Goal: Information Seeking & Learning: Learn about a topic

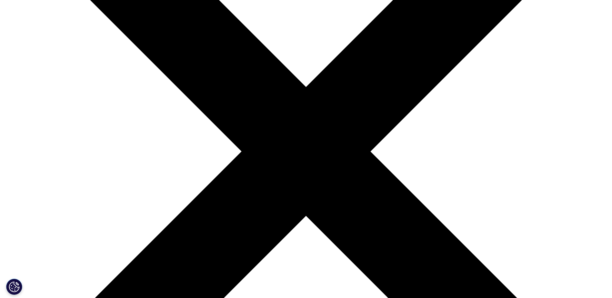
drag, startPoint x: 453, startPoint y: 235, endPoint x: 352, endPoint y: 101, distance: 167.9
drag, startPoint x: 352, startPoint y: 94, endPoint x: 453, endPoint y: 265, distance: 198.9
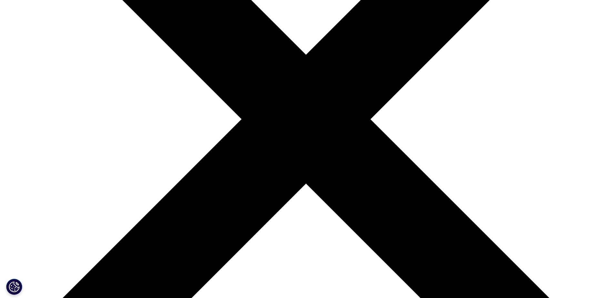
scroll to position [226, 0]
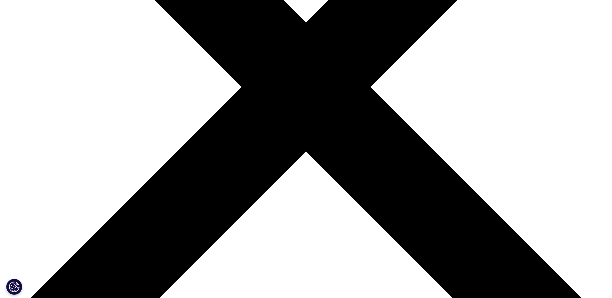
drag, startPoint x: 210, startPoint y: 62, endPoint x: 260, endPoint y: 65, distance: 50.1
drag, startPoint x: 209, startPoint y: 58, endPoint x: 240, endPoint y: 60, distance: 31.1
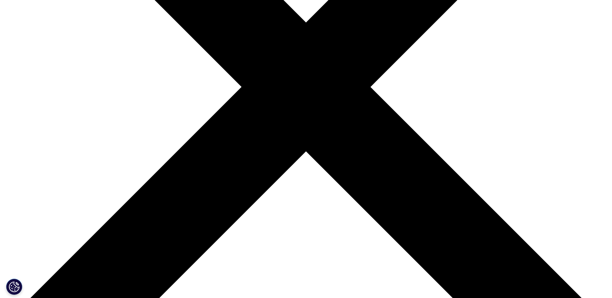
drag, startPoint x: 208, startPoint y: 62, endPoint x: 243, endPoint y: 60, distance: 34.9
copy p "クインタイルズ"
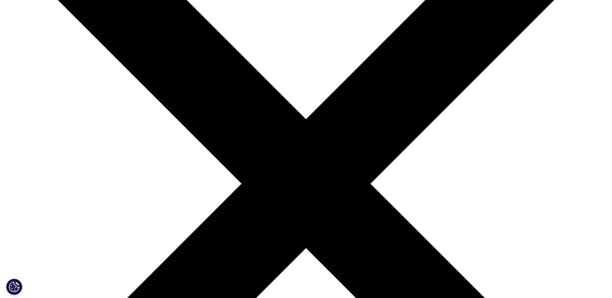
drag, startPoint x: 424, startPoint y: 40, endPoint x: 456, endPoint y: 254, distance: 216.8
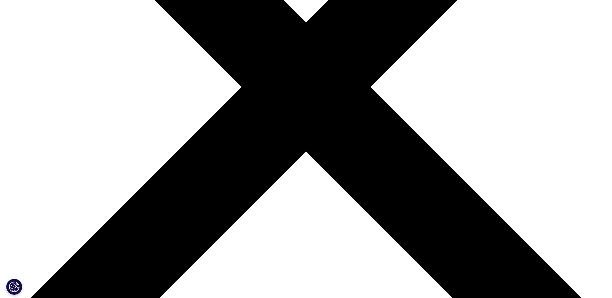
drag, startPoint x: 449, startPoint y: 244, endPoint x: 391, endPoint y: 71, distance: 182.8
drag, startPoint x: 383, startPoint y: 53, endPoint x: 405, endPoint y: 242, distance: 190.8
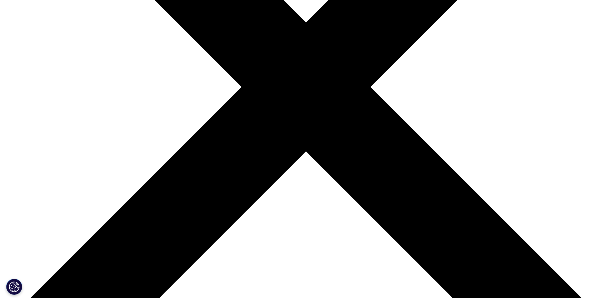
drag, startPoint x: 400, startPoint y: 229, endPoint x: 353, endPoint y: 62, distance: 173.6
drag, startPoint x: 348, startPoint y: 50, endPoint x: 375, endPoint y: 251, distance: 203.2
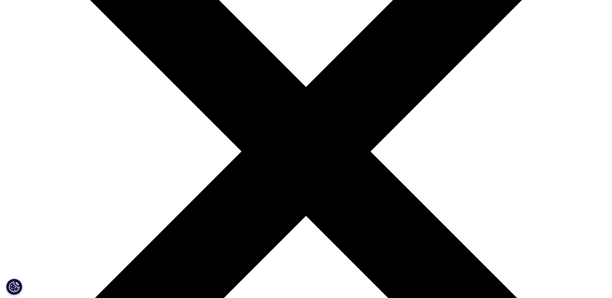
scroll to position [194, 0]
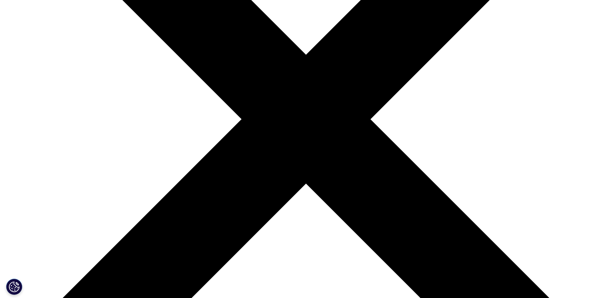
drag, startPoint x: 359, startPoint y: 75, endPoint x: 384, endPoint y: 235, distance: 161.4
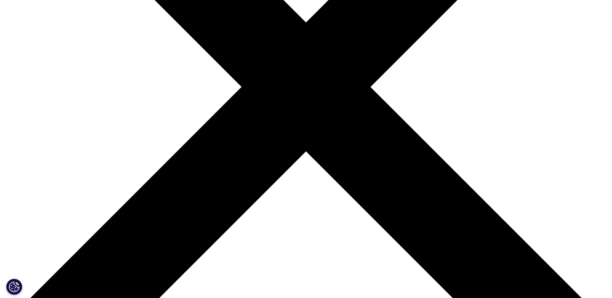
scroll to position [258, 0]
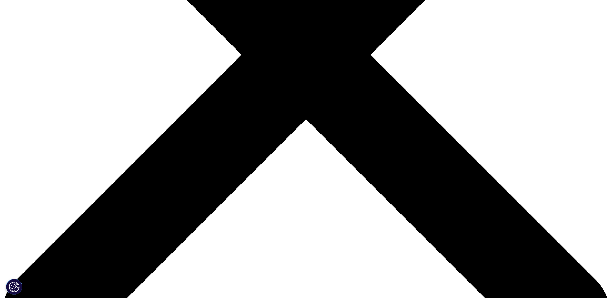
drag, startPoint x: 377, startPoint y: 205, endPoint x: 358, endPoint y: 87, distance: 119.6
drag, startPoint x: 346, startPoint y: 86, endPoint x: 368, endPoint y: 226, distance: 142.2
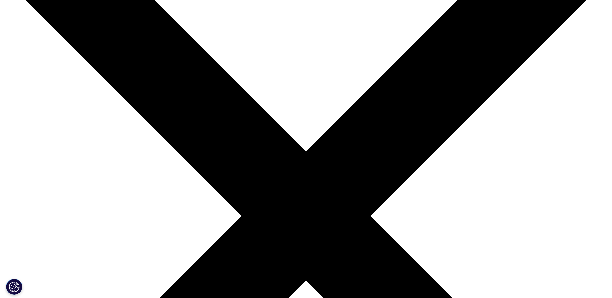
scroll to position [0, 0]
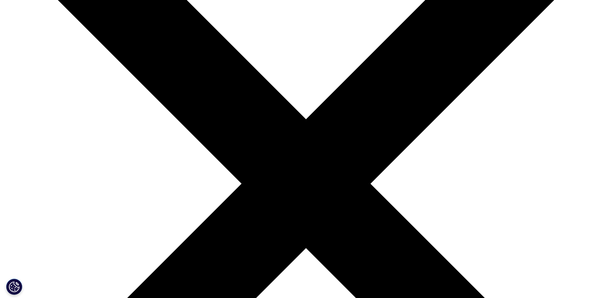
scroll to position [194, 0]
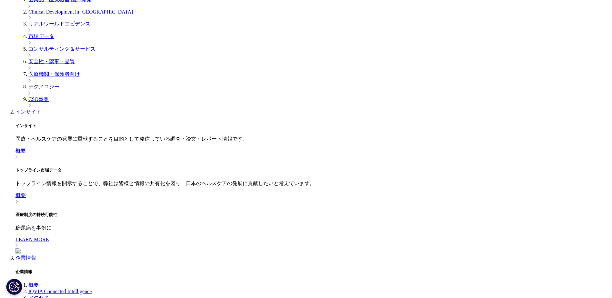
drag, startPoint x: 271, startPoint y: 69, endPoint x: 369, endPoint y: 222, distance: 181.9
drag, startPoint x: 371, startPoint y: 219, endPoint x: 266, endPoint y: 59, distance: 190.8
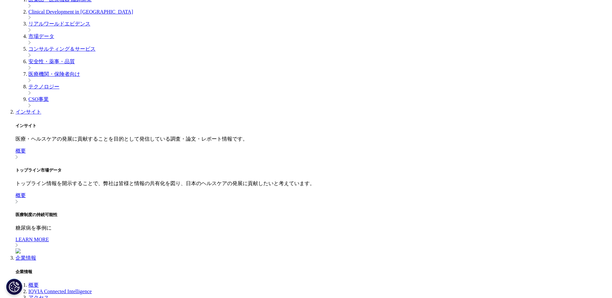
drag, startPoint x: 266, startPoint y: 59, endPoint x: 373, endPoint y: 223, distance: 195.3
drag, startPoint x: 381, startPoint y: 219, endPoint x: 241, endPoint y: 75, distance: 200.9
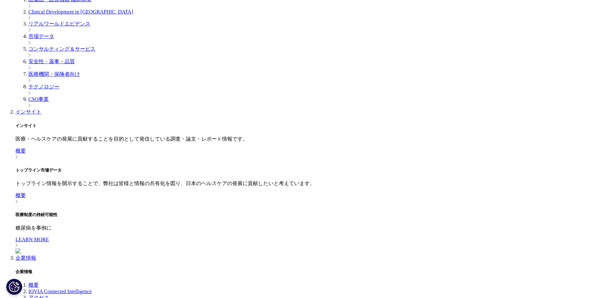
drag, startPoint x: 241, startPoint y: 65, endPoint x: 398, endPoint y: 230, distance: 227.2
drag, startPoint x: 402, startPoint y: 219, endPoint x: 298, endPoint y: 85, distance: 170.1
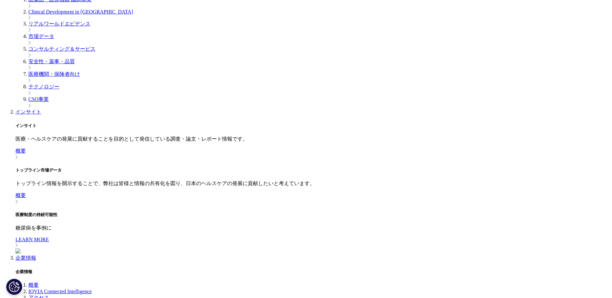
drag, startPoint x: 284, startPoint y: 70, endPoint x: 392, endPoint y: 228, distance: 191.7
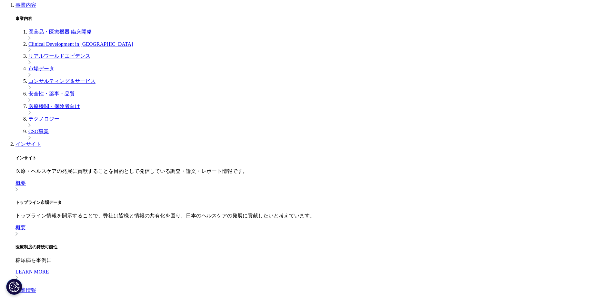
scroll to position [0, 0]
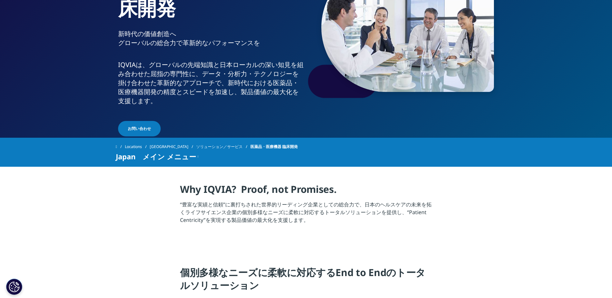
scroll to position [32, 0]
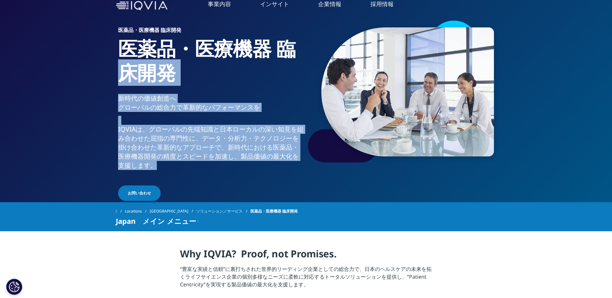
drag, startPoint x: 214, startPoint y: 167, endPoint x: 114, endPoint y: 89, distance: 127.0
click at [114, 89] on section "医薬品・医療機器 臨床開発 医薬品・医療機器 臨床[PERSON_NAME]時代の価値創造へ グローバルの総合力で革新的なパフォーマンスを IQVIAは、グロ…" at bounding box center [306, 85] width 612 height 235
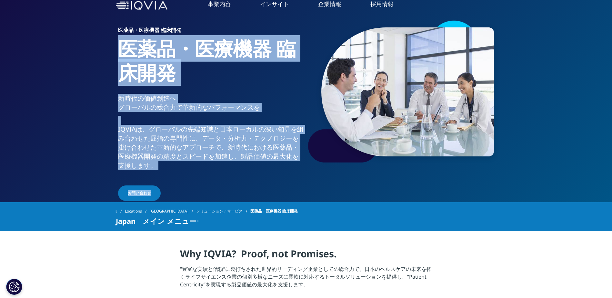
drag, startPoint x: 117, startPoint y: 44, endPoint x: 198, endPoint y: 189, distance: 166.9
click at [198, 189] on div "医薬品・医療機器 臨床開発 医薬品・医療機器 臨床[PERSON_NAME]時代の価値創造へ グローバルの総合力で革新的なパフォーマンスを IQVIAは、グロ…" at bounding box center [306, 110] width 381 height 183
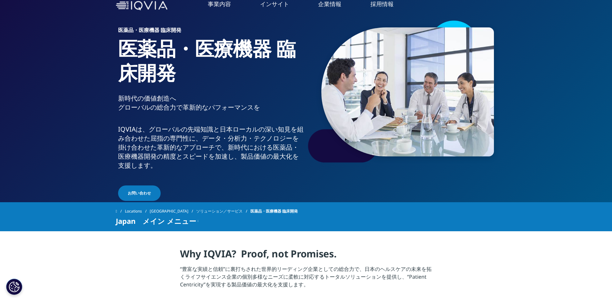
click at [199, 189] on div "お問い合わせ" at bounding box center [211, 194] width 186 height 17
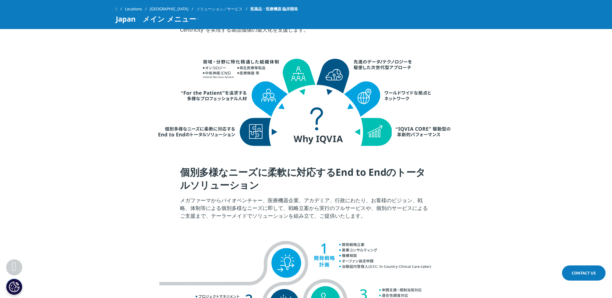
scroll to position [355, 0]
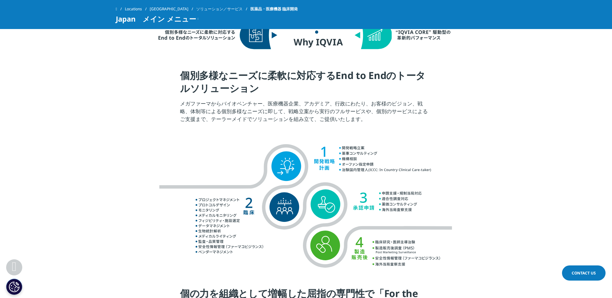
drag, startPoint x: 172, startPoint y: 70, endPoint x: 387, endPoint y: 122, distance: 221.6
click at [384, 122] on section "個別多様なニーズに柔軟に対応するEnd to Endのトータルソリューション メガファーマからバイオベンチャー、医療機器企業、アカデミア、行政にわたり、お客様…" at bounding box center [306, 98] width 612 height 58
click at [387, 122] on p "メガファーマからバイオベンチャー、医療機器企業、アカデミア、行政にわたり、お客様のビジョン、戦略、体制等による個別多様なニーズに即して、戦略立案から実行のフル…" at bounding box center [306, 113] width 252 height 27
drag, startPoint x: 378, startPoint y: 119, endPoint x: 169, endPoint y: 66, distance: 215.4
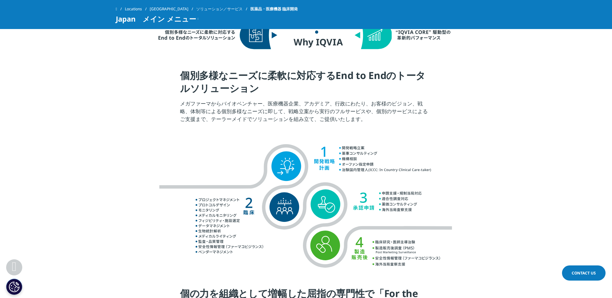
click at [169, 66] on div at bounding box center [307, 5] width 362 height 128
drag, startPoint x: 168, startPoint y: 66, endPoint x: 383, endPoint y: 131, distance: 224.0
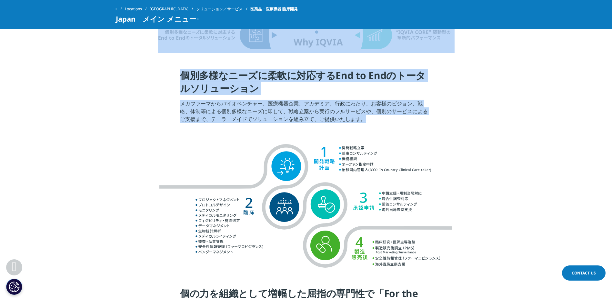
click at [383, 131] on div at bounding box center [307, 199] width 362 height 144
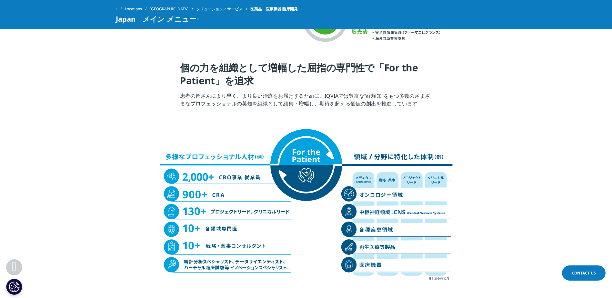
scroll to position [646, 0]
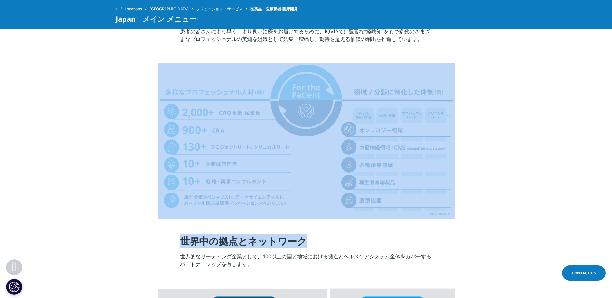
drag, startPoint x: 503, startPoint y: 219, endPoint x: 158, endPoint y: 77, distance: 373.7
click at [158, 77] on img at bounding box center [306, 140] width 297 height 155
click at [142, 71] on div at bounding box center [307, 133] width 362 height 172
drag, startPoint x: 137, startPoint y: 72, endPoint x: 498, endPoint y: 243, distance: 400.2
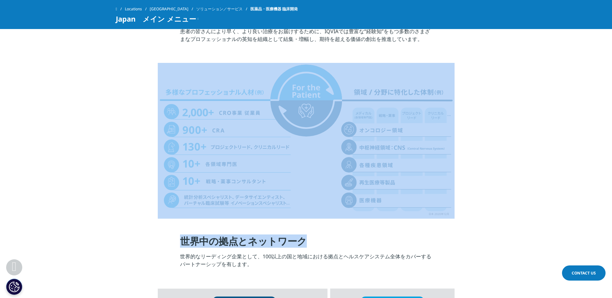
click at [499, 243] on section "世界中の拠点とネットワーク 世界的なリーディング企業として、100以上の国と地域における拠点とヘルスケアシステム全体をカバーするパートナーシップを有します。" at bounding box center [306, 245] width 612 height 53
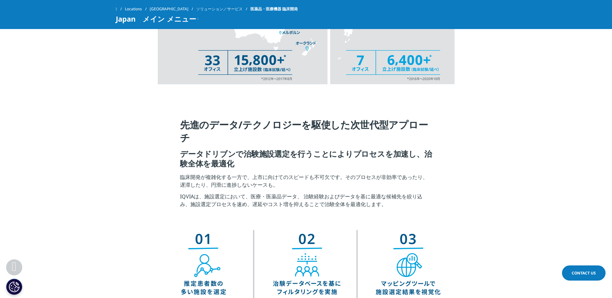
scroll to position [1097, 0]
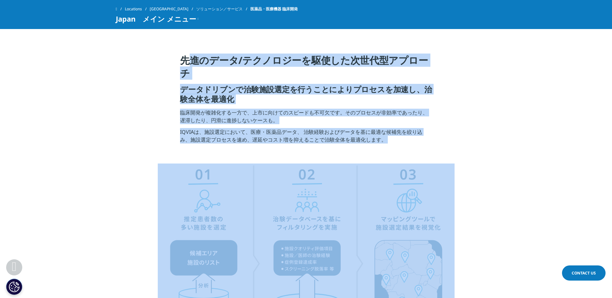
drag, startPoint x: 505, startPoint y: 235, endPoint x: 153, endPoint y: 42, distance: 401.9
click at [153, 42] on div "Clear Search Loading [DOMAIN_NAME] [GEOGRAPHIC_DATA] Choose a Region Contact Us" at bounding box center [306, 260] width 612 height 2715
click at [153, 42] on section "先進のデータ/テクノロジーを駆使した次世代型アプローチ データドリブンで治験施設選定を行うことによりプロセスを加速し、治験全体を最適化 臨床開発が複雑化する一…" at bounding box center [306, 101] width 612 height 126
drag, startPoint x: 153, startPoint y: 46, endPoint x: 537, endPoint y: 279, distance: 449.7
click at [537, 279] on div "Clear Search Loading [DOMAIN_NAME] [GEOGRAPHIC_DATA] Choose a Region Contact Us" at bounding box center [306, 260] width 612 height 2715
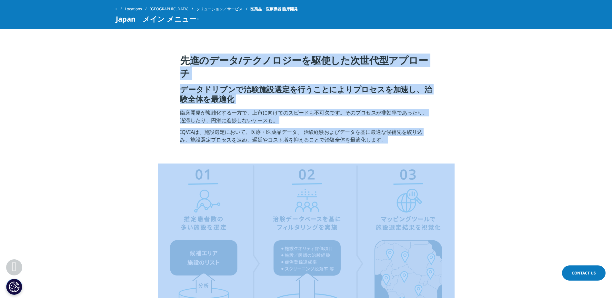
click at [497, 248] on section at bounding box center [306, 254] width 612 height 180
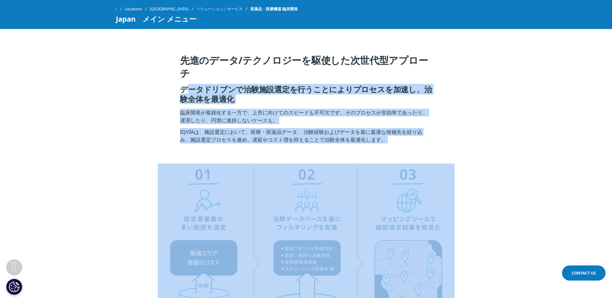
drag, startPoint x: 495, startPoint y: 245, endPoint x: 165, endPoint y: 83, distance: 368.1
click at [166, 90] on div "Clear Search Loading [DOMAIN_NAME] [GEOGRAPHIC_DATA] Choose a Region Contact Us" at bounding box center [306, 260] width 612 height 2715
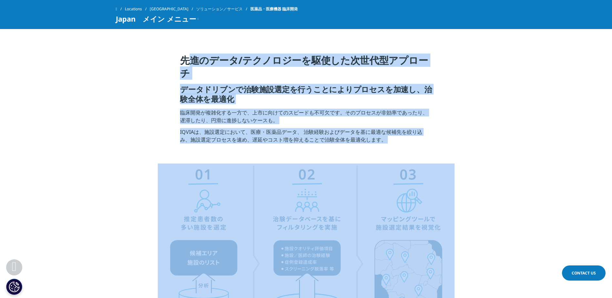
drag, startPoint x: 168, startPoint y: 64, endPoint x: 440, endPoint y: 243, distance: 325.8
click at [438, 242] on div "Clear Search Loading [DOMAIN_NAME] [GEOGRAPHIC_DATA] Choose a Region Contact Us" at bounding box center [306, 260] width 612 height 2715
click at [442, 243] on img at bounding box center [306, 253] width 297 height 179
click at [489, 244] on div at bounding box center [306, 254] width 381 height 180
click at [488, 243] on div at bounding box center [306, 254] width 381 height 180
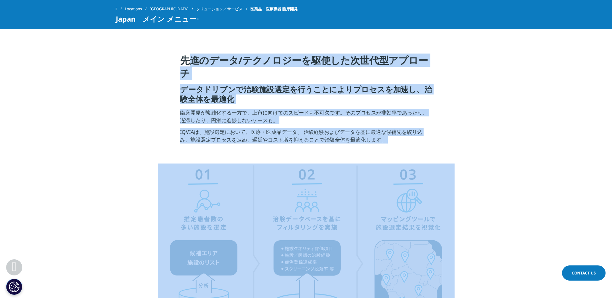
click at [478, 230] on div at bounding box center [307, 254] width 362 height 180
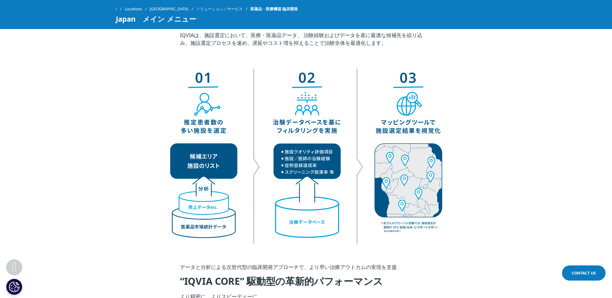
scroll to position [1162, 0]
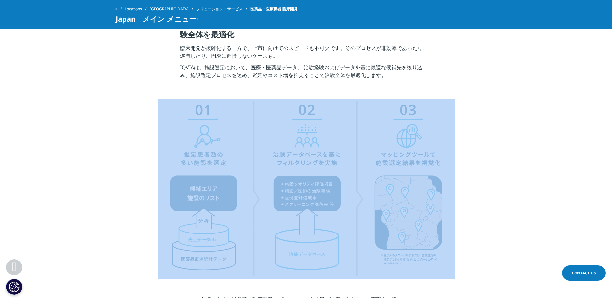
drag, startPoint x: 498, startPoint y: 261, endPoint x: 159, endPoint y: 102, distance: 373.6
click at [170, 106] on section at bounding box center [306, 189] width 612 height 180
click at [156, 101] on div at bounding box center [307, 189] width 362 height 180
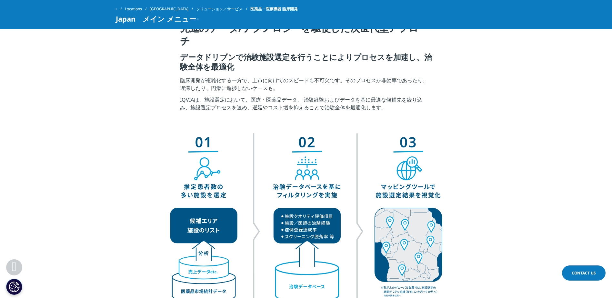
click at [170, 100] on section "先進のデータ/テクノロジーを駆使した次世代型アプローチ データドリブンで治験施設選定を行うことによりプロセスを加速し、治験全体を最適化 臨床開発が複雑化する一…" at bounding box center [306, 68] width 612 height 126
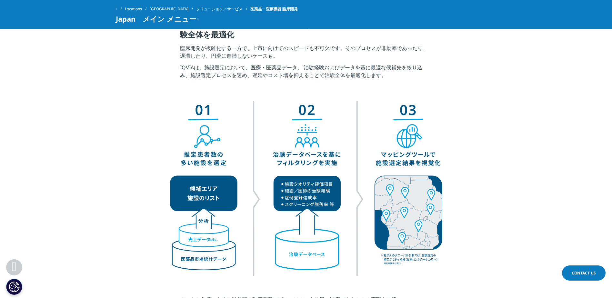
click at [438, 239] on img at bounding box center [306, 188] width 297 height 179
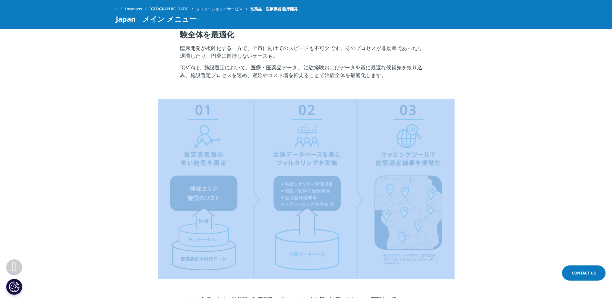
drag, startPoint x: 470, startPoint y: 248, endPoint x: 143, endPoint y: 97, distance: 360.1
click at [143, 98] on div "Clear Search Loading [DOMAIN_NAME] [GEOGRAPHIC_DATA] Choose a Region Contact Us" at bounding box center [306, 195] width 612 height 2715
click at [143, 97] on section "先進のデータ/テクノロジーを駆使した次世代型アプローチ データドリブンで治験施設選定を行うことによりプロセスを加速し、治験全体を最適化 臨床開発が複雑化する一…" at bounding box center [306, 36] width 612 height 126
click at [138, 91] on section "先進のデータ/テクノロジーを駆使した次世代型アプローチ データドリブンで治験施設選定を行うことによりプロセスを加速し、治験全体を最適化 臨床開発が複雑化する一…" at bounding box center [306, 36] width 612 height 126
drag, startPoint x: 138, startPoint y: 91, endPoint x: 439, endPoint y: 244, distance: 337.2
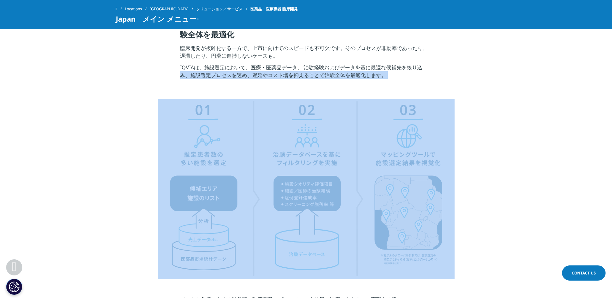
click at [438, 244] on div "Clear Search Loading [DOMAIN_NAME] [GEOGRAPHIC_DATA] Choose a Region Contact Us" at bounding box center [306, 195] width 612 height 2715
click at [447, 248] on img at bounding box center [306, 188] width 297 height 179
click at [471, 247] on div at bounding box center [307, 189] width 362 height 180
drag, startPoint x: 472, startPoint y: 247, endPoint x: 150, endPoint y: 116, distance: 347.7
click at [150, 116] on div at bounding box center [307, 189] width 362 height 180
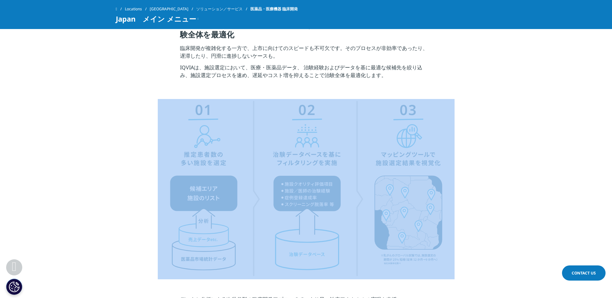
click at [150, 115] on div at bounding box center [307, 189] width 362 height 180
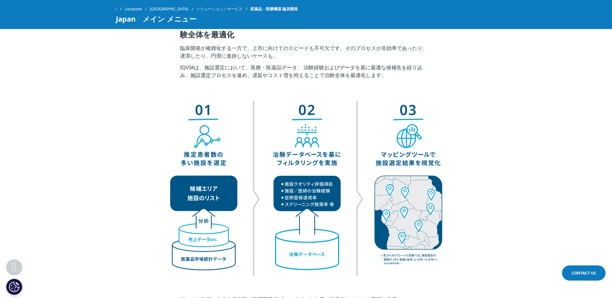
click at [409, 258] on img at bounding box center [306, 188] width 297 height 179
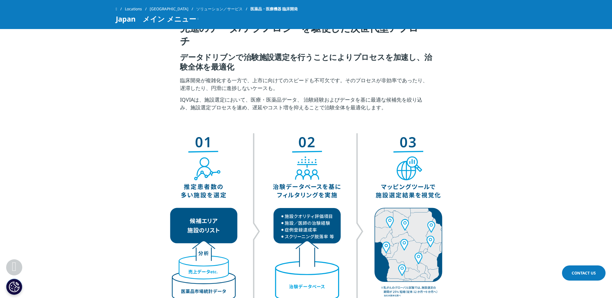
scroll to position [1194, 0]
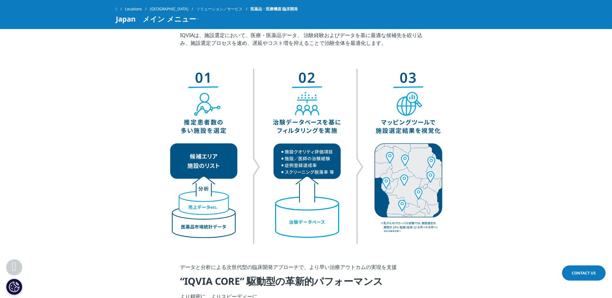
click at [436, 254] on section "データと分析による次世代型の臨床開発アプローチで、より早い治療アウトカムの実現を支援 “IQVIA CORE” 駆動型の革新的パフォーマンス より精密に、より…" at bounding box center [306, 293] width 612 height 93
click at [348, 200] on img at bounding box center [306, 156] width 297 height 179
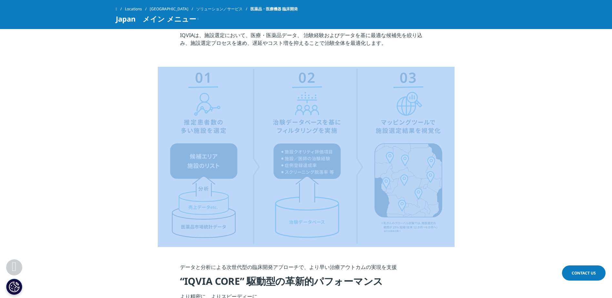
drag, startPoint x: 472, startPoint y: 241, endPoint x: 262, endPoint y: 211, distance: 212.0
click at [262, 211] on div at bounding box center [307, 157] width 362 height 180
click at [262, 211] on img at bounding box center [306, 156] width 297 height 179
click at [439, 219] on img at bounding box center [306, 156] width 297 height 179
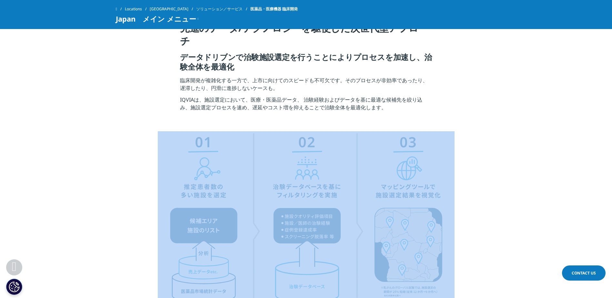
click at [477, 214] on div at bounding box center [307, 221] width 362 height 180
click at [477, 232] on div at bounding box center [307, 221] width 362 height 180
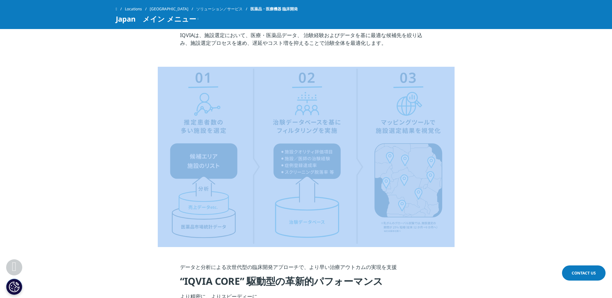
scroll to position [1259, 0]
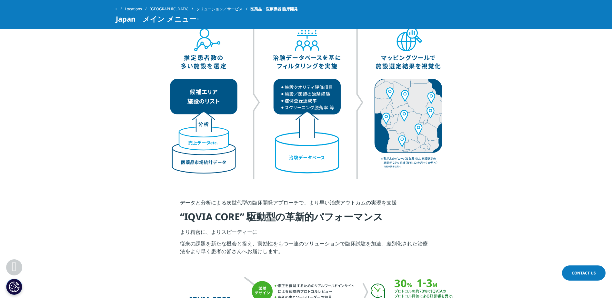
click at [483, 241] on section "データと分析による次世代型の臨床開発アプローチで、より早い治療アウトカムの実現を支援 “IQVIA CORE” 駆動型の革新的パフォーマンス より精密に、より…" at bounding box center [306, 229] width 612 height 93
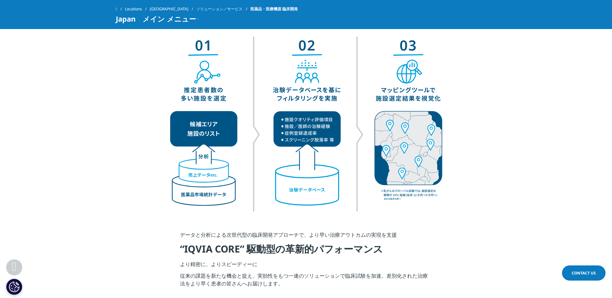
scroll to position [1194, 0]
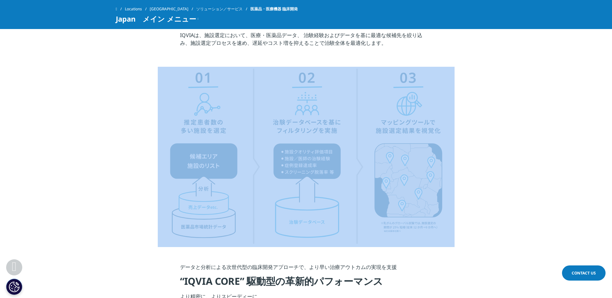
drag, startPoint x: 474, startPoint y: 56, endPoint x: 472, endPoint y: 218, distance: 161.4
click at [472, 218] on div "Clear Search Loading [DOMAIN_NAME] [GEOGRAPHIC_DATA] Choose a Region Contact Us" at bounding box center [306, 163] width 612 height 2715
click at [472, 218] on div at bounding box center [307, 157] width 362 height 180
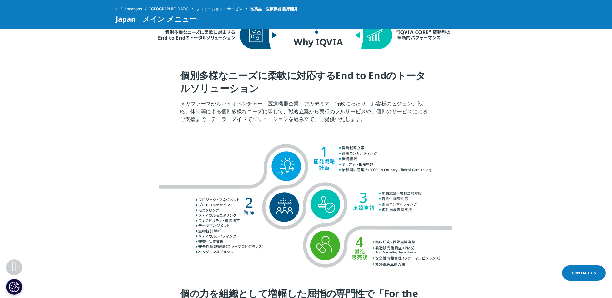
scroll to position [226, 0]
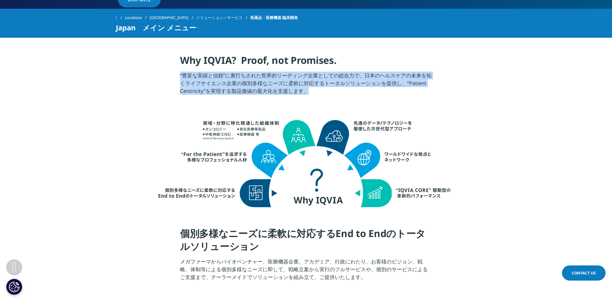
drag, startPoint x: 445, startPoint y: 49, endPoint x: 487, endPoint y: 232, distance: 187.9
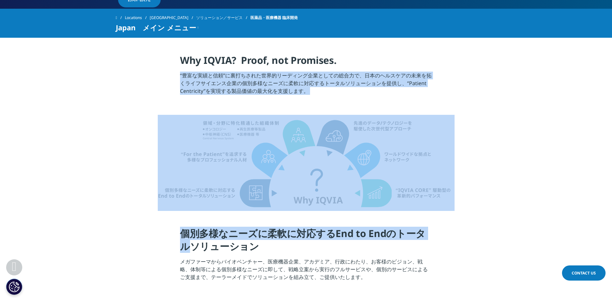
click at [487, 232] on section "個別多様なニーズに柔軟に対応するEnd to Endのトータルソリューション メガファーマからバイオベンチャー、医療機器企業、アカデミア、行政にわたり、お客様…" at bounding box center [306, 256] width 612 height 58
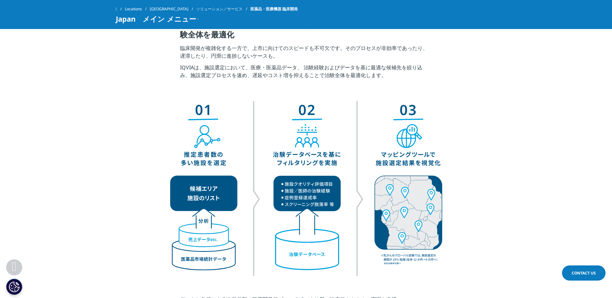
scroll to position [1194, 0]
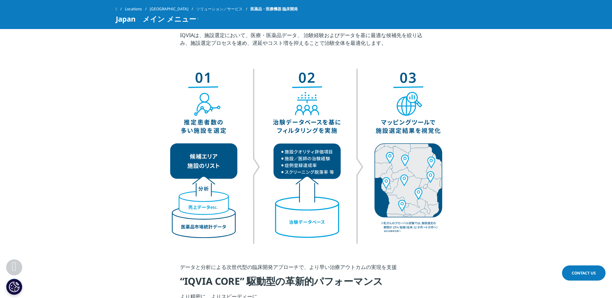
drag, startPoint x: 520, startPoint y: 185, endPoint x: 454, endPoint y: 105, distance: 103.7
click at [455, 106] on section at bounding box center [306, 157] width 612 height 180
click at [454, 105] on img at bounding box center [306, 156] width 297 height 179
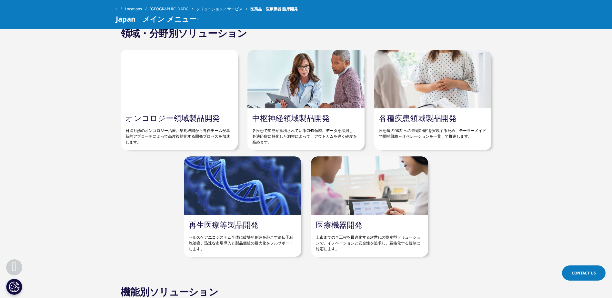
scroll to position [1743, 0]
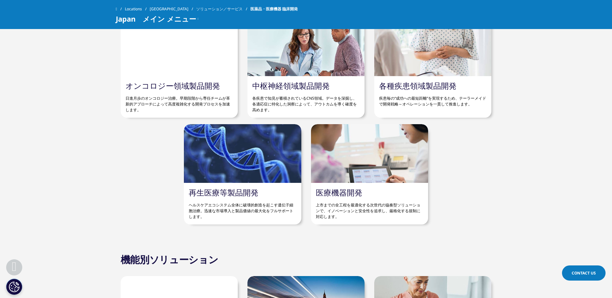
drag, startPoint x: 458, startPoint y: 243, endPoint x: 247, endPoint y: 165, distance: 225.3
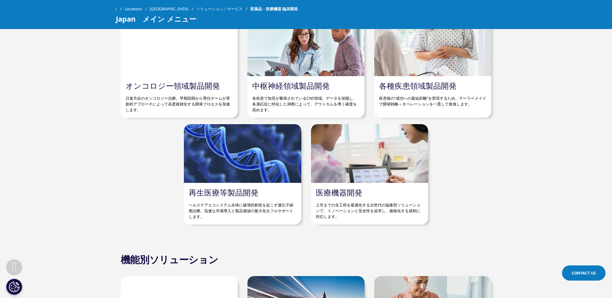
drag, startPoint x: 123, startPoint y: 138, endPoint x: 328, endPoint y: 236, distance: 227.8
drag, startPoint x: 536, startPoint y: 227, endPoint x: 126, endPoint y: 153, distance: 416.8
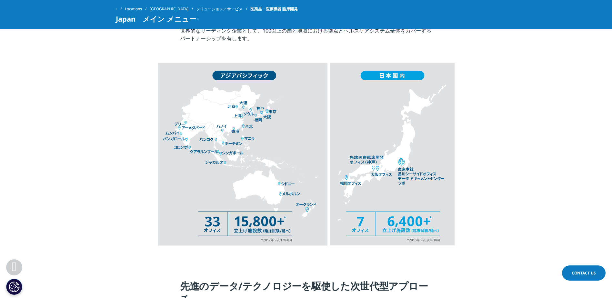
scroll to position [839, 0]
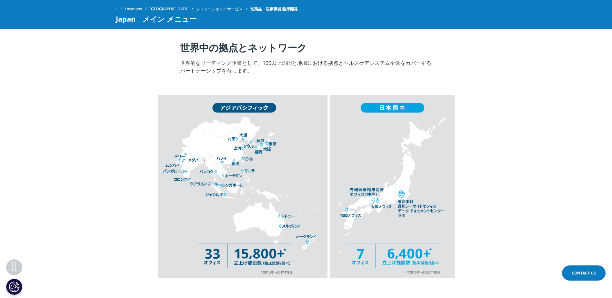
click at [245, 191] on img at bounding box center [306, 195] width 297 height 200
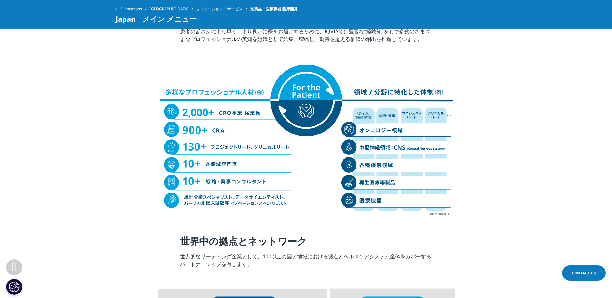
scroll to position [581, 0]
